Goal: Navigation & Orientation: Find specific page/section

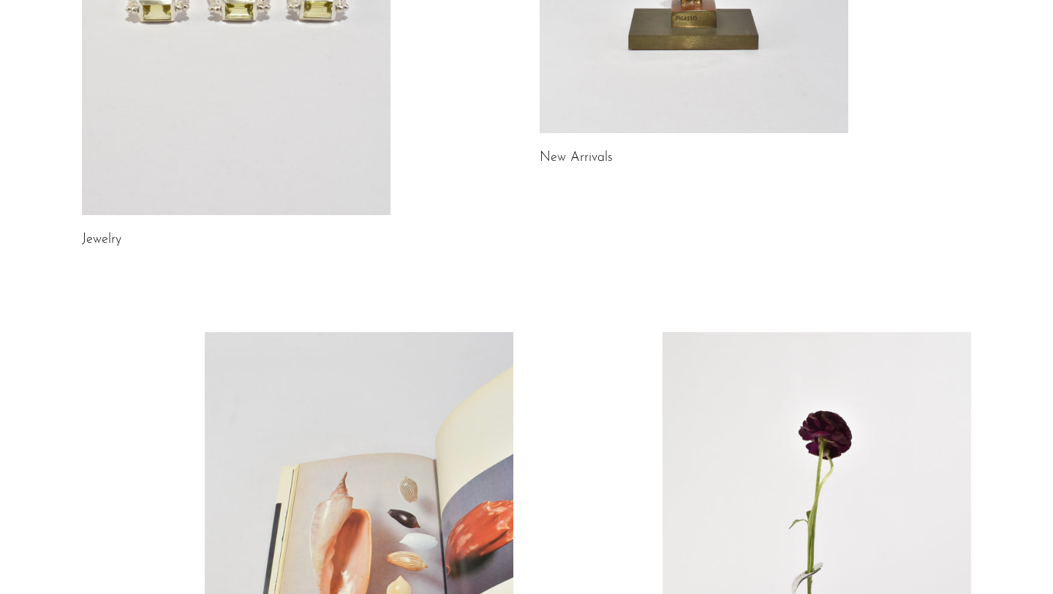
scroll to position [407, 0]
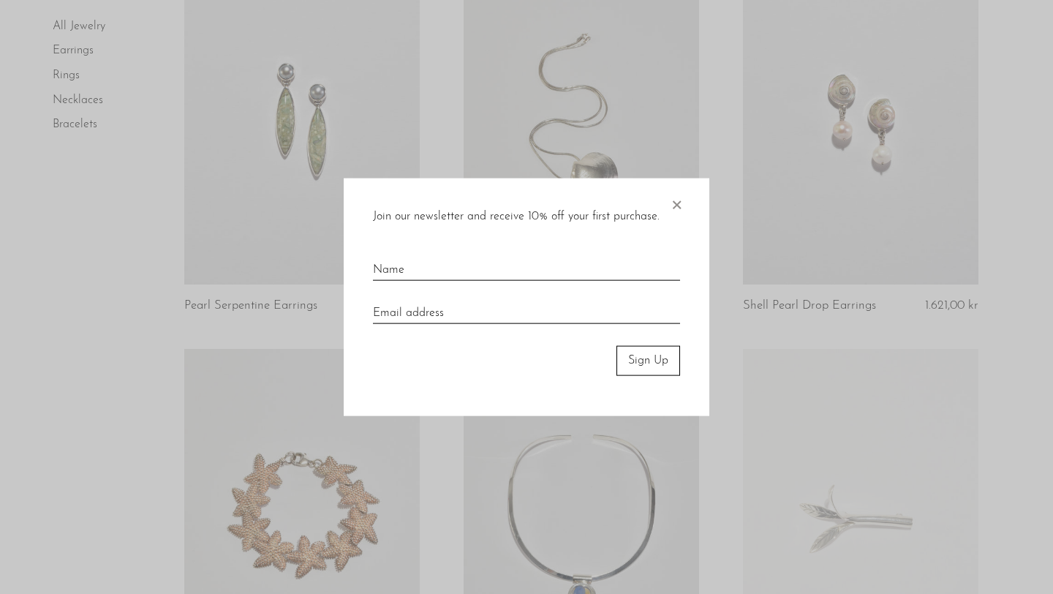
scroll to position [1776, 0]
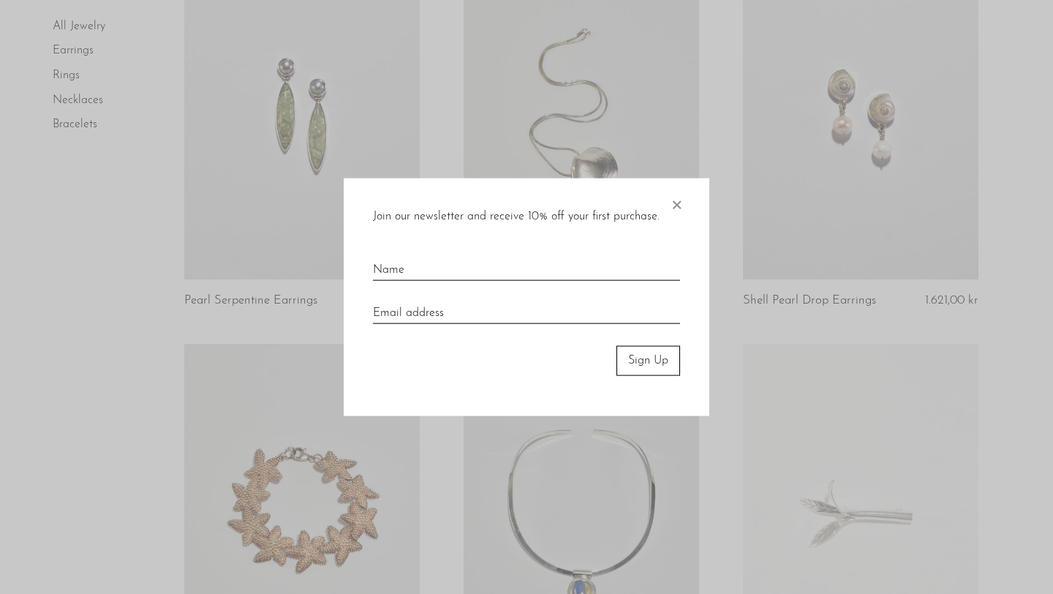
click at [674, 205] on span "×" at bounding box center [676, 201] width 15 height 47
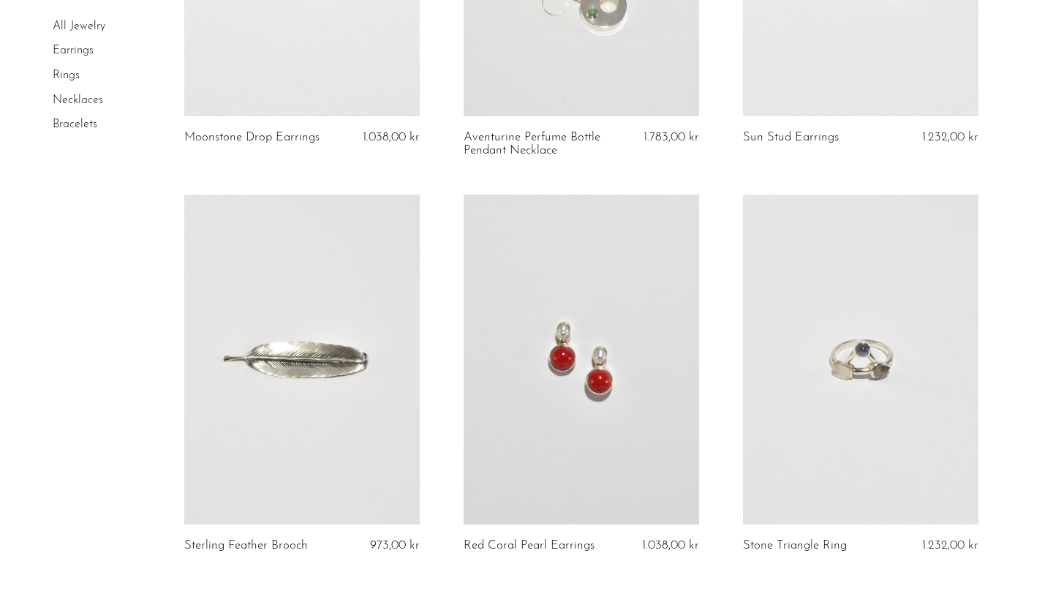
scroll to position [4515, 0]
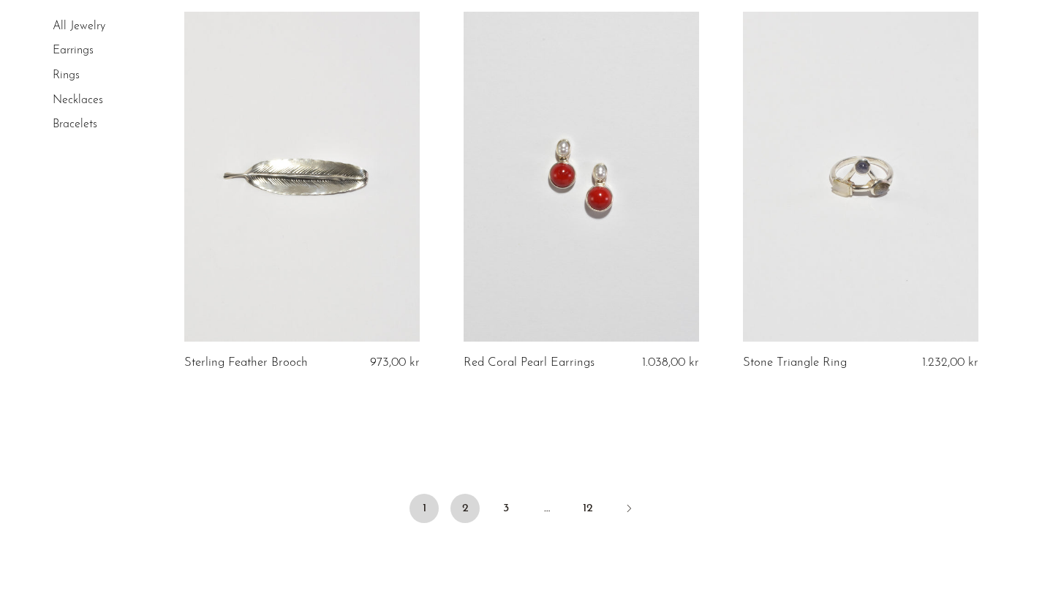
click at [466, 510] on link "2" at bounding box center [465, 508] width 29 height 29
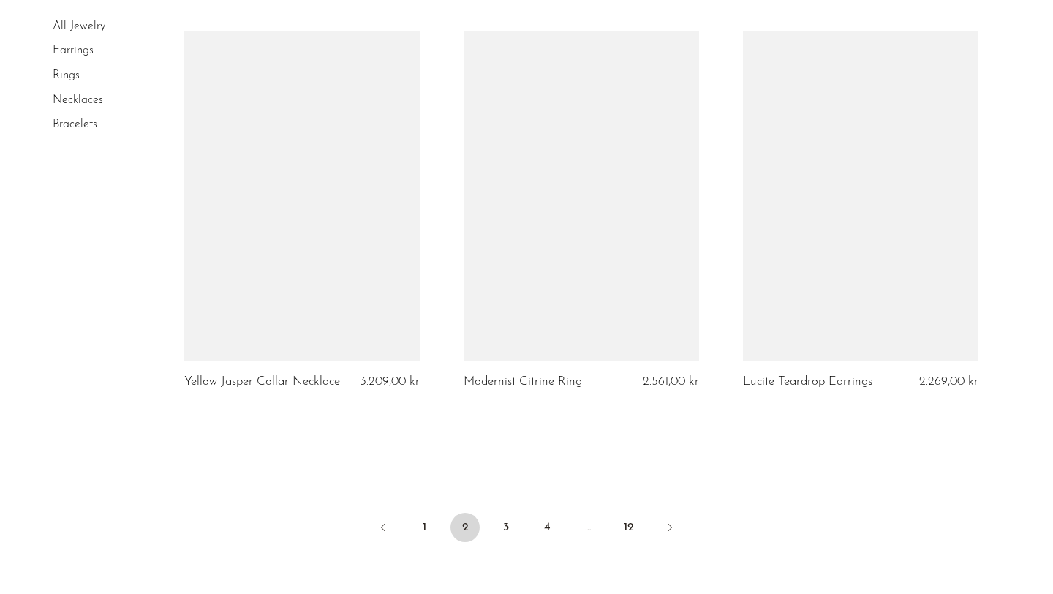
scroll to position [4576, 0]
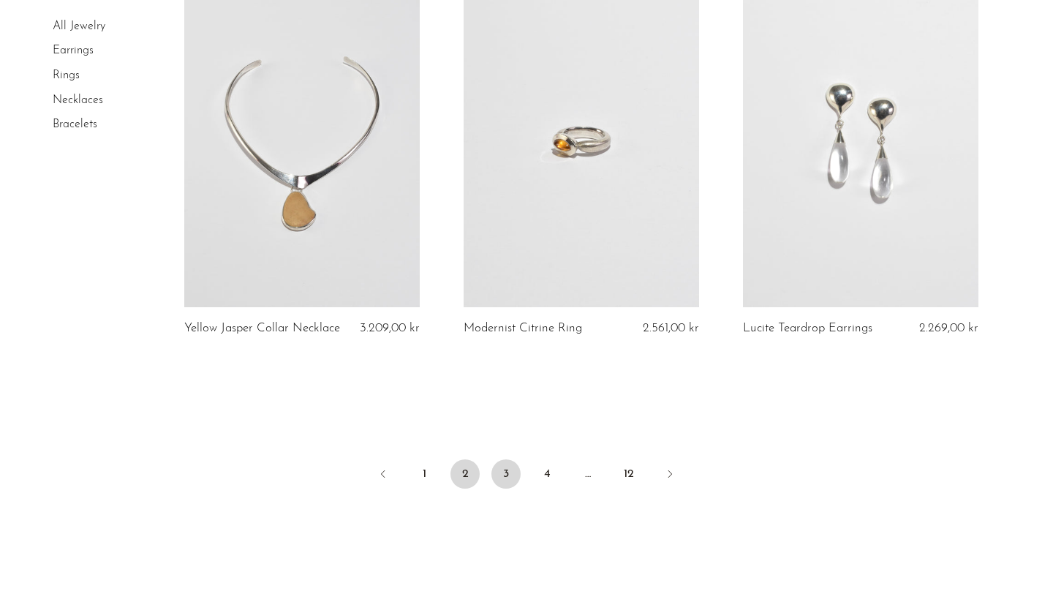
click at [509, 472] on link "3" at bounding box center [505, 473] width 29 height 29
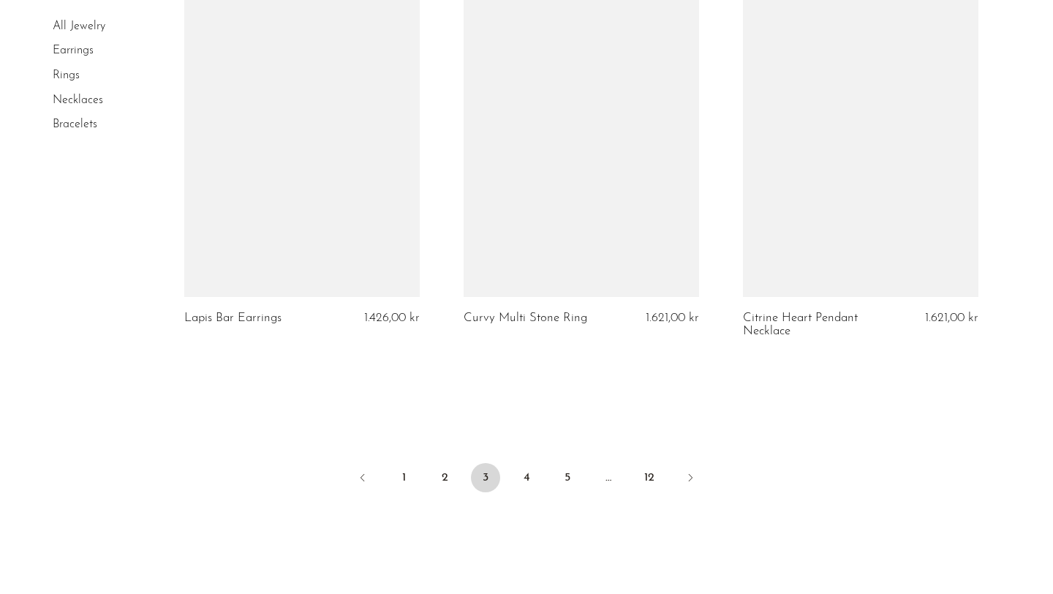
scroll to position [4679, 0]
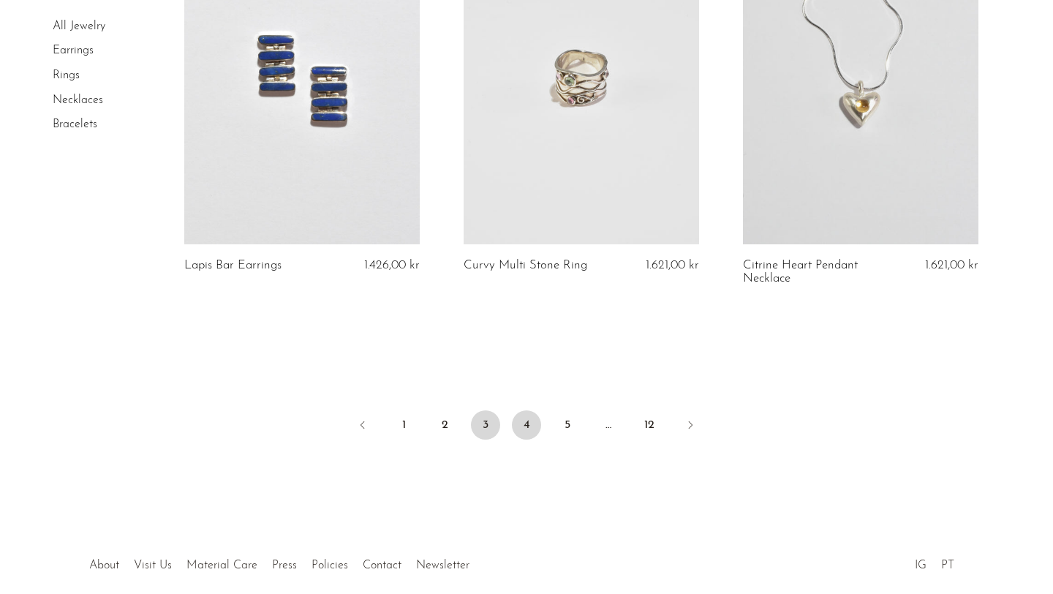
click at [524, 410] on link "4" at bounding box center [526, 424] width 29 height 29
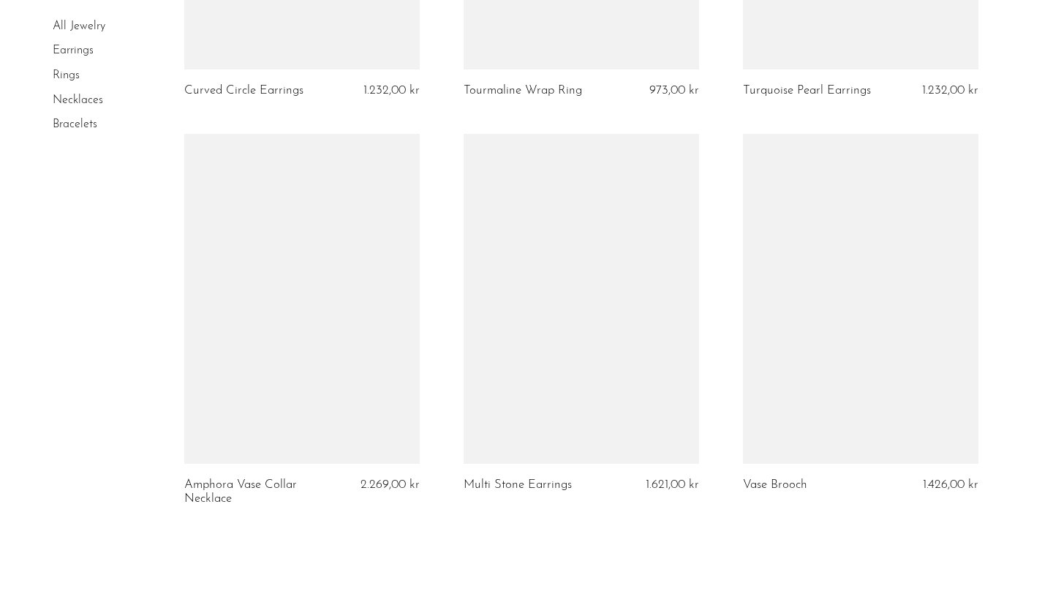
scroll to position [4593, 0]
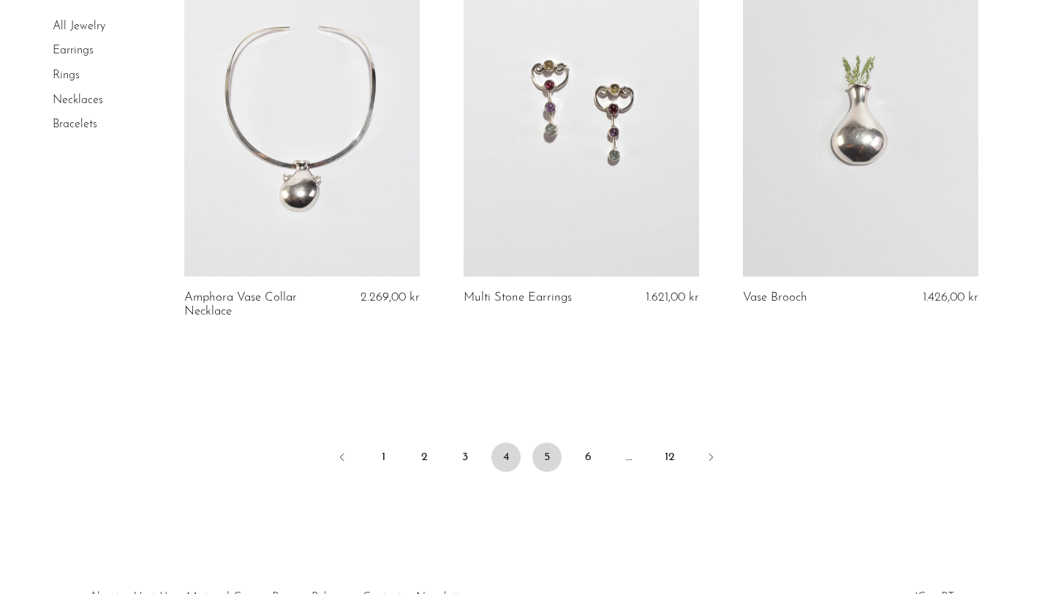
click at [546, 459] on link "5" at bounding box center [546, 456] width 29 height 29
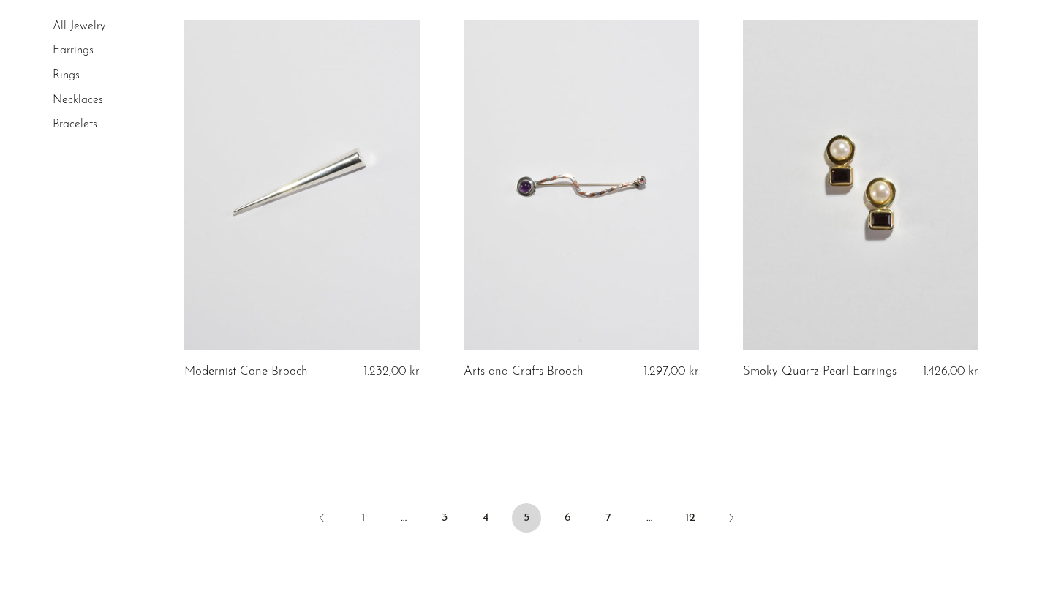
scroll to position [4546, 0]
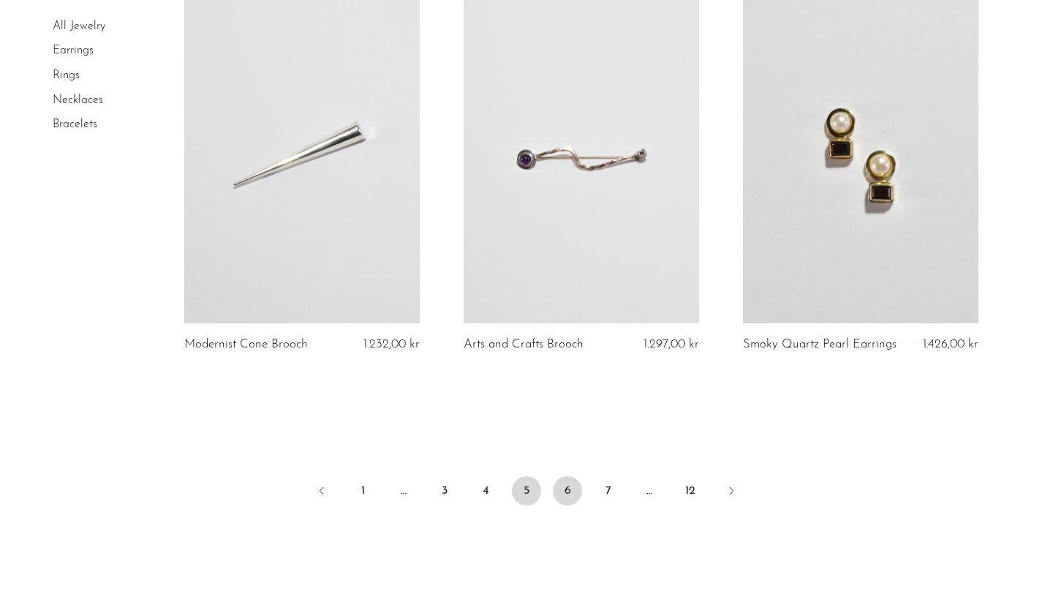
click at [578, 491] on link "6" at bounding box center [567, 490] width 29 height 29
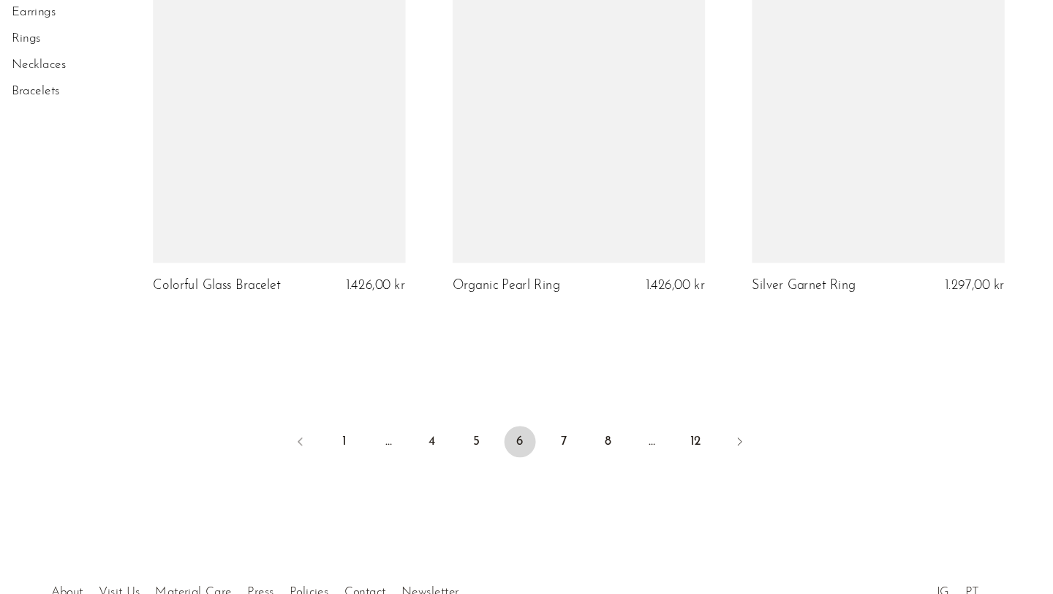
scroll to position [4667, 0]
